Goal: Obtain resource: Obtain resource

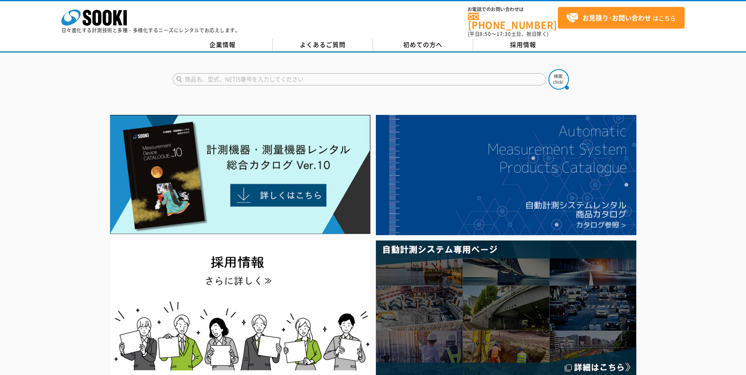
click at [317, 73] on input "text" at bounding box center [359, 79] width 373 height 12
paste input "クランプオンパワーロガー"
type input "クランプオンパワーロガー"
click at [548, 69] on button at bounding box center [558, 79] width 20 height 20
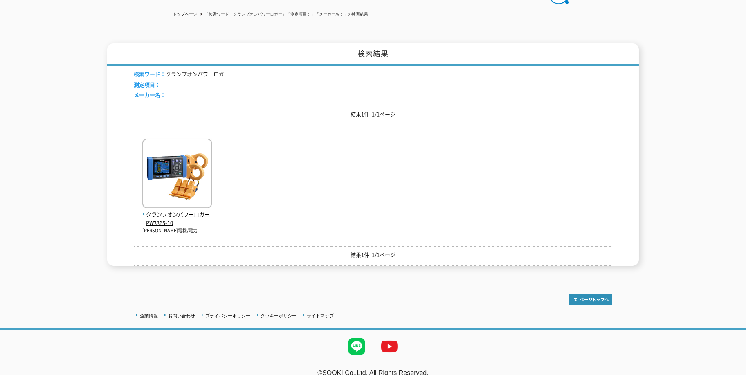
scroll to position [91, 0]
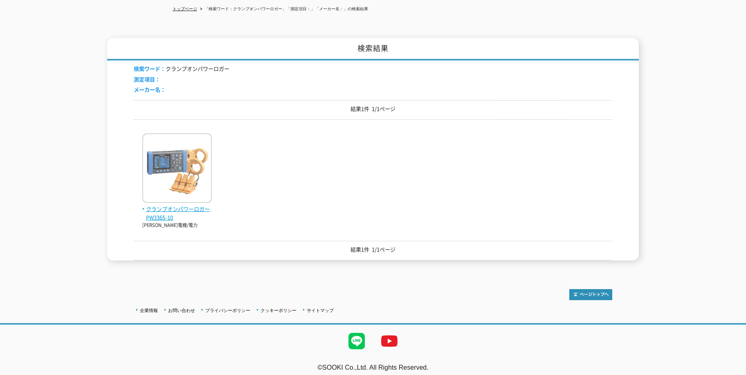
click at [179, 182] on img at bounding box center [176, 169] width 69 height 72
click at [178, 205] on span "クランプオンパワーロガー PW3365-10" at bounding box center [176, 213] width 69 height 17
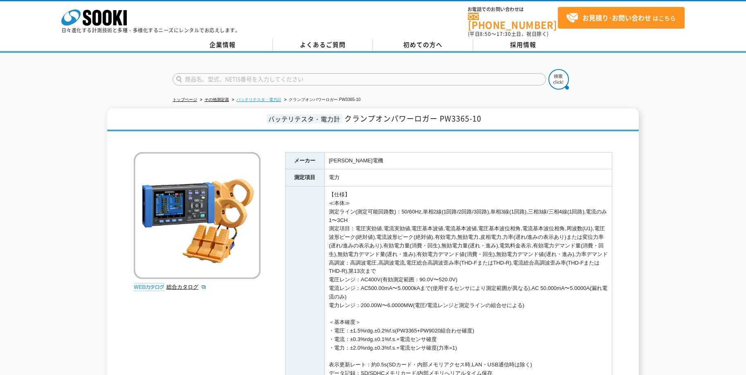
click at [268, 97] on link "バッテリテスタ・電力計" at bounding box center [258, 99] width 45 height 4
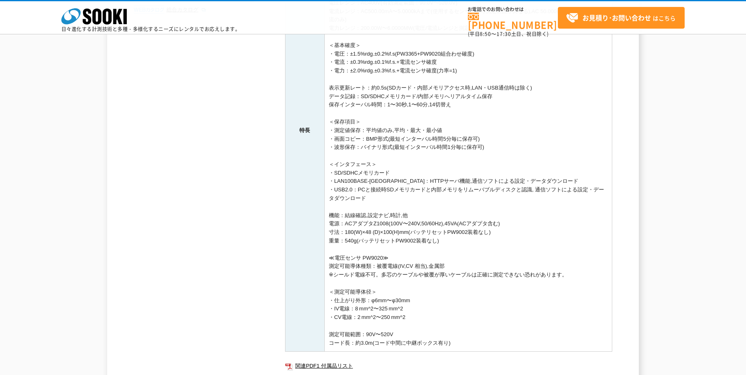
scroll to position [314, 0]
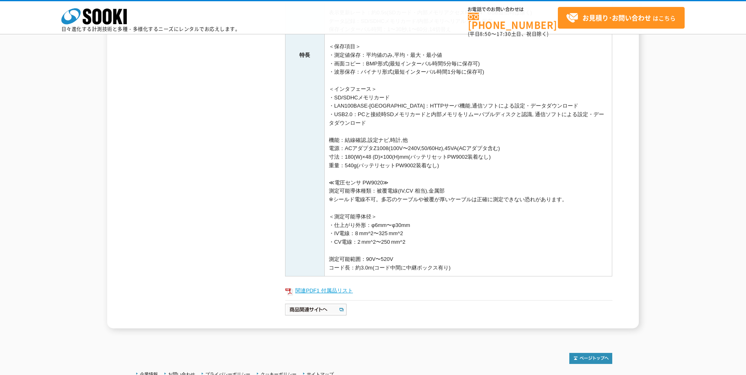
click at [335, 296] on link "関連PDF1 付属品リスト" at bounding box center [448, 290] width 327 height 11
